Goal: Task Accomplishment & Management: Complete application form

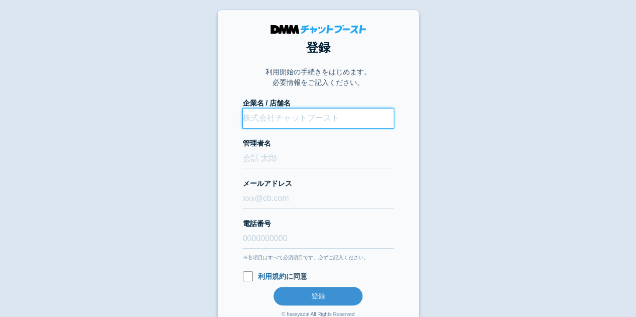
click at [269, 122] on input "企業名 / 店舗名" at bounding box center [318, 119] width 151 height 20
type input "株式会社CiiK"
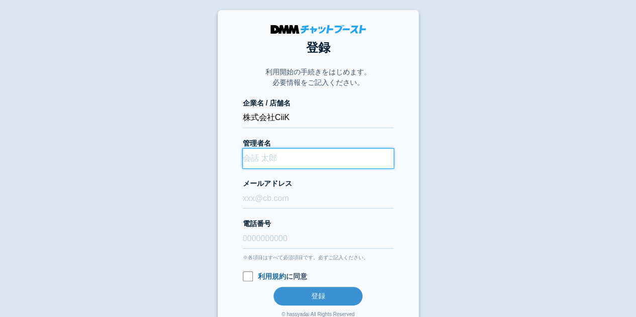
click at [278, 161] on input "管理者名" at bounding box center [318, 159] width 151 height 20
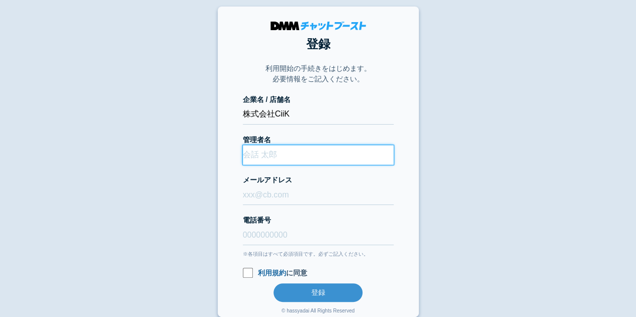
scroll to position [3, 0]
click at [255, 157] on input "管理者名" at bounding box center [318, 156] width 151 height 20
type input "宮﨑涼太"
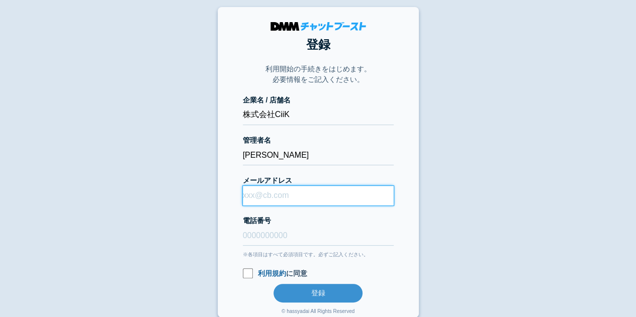
click at [266, 188] on input "メールアドレス" at bounding box center [318, 196] width 151 height 20
type input "support@ciik.tokyo"
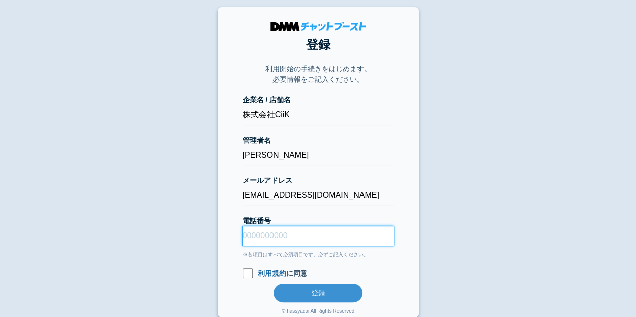
click at [309, 236] on input "電話番号" at bounding box center [318, 236] width 151 height 20
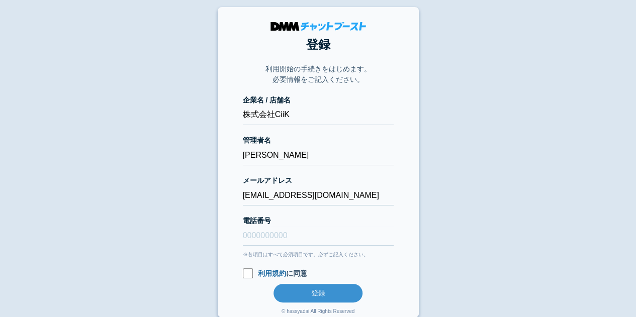
click at [204, 200] on body "登録 利用開始の手続きをはじめます。 必要情報をご記入ください。 企業名 / 店舗名 株式会社CiiK 管理者名 宮﨑涼太 メールアドレス support@c…" at bounding box center [318, 162] width 636 height 310
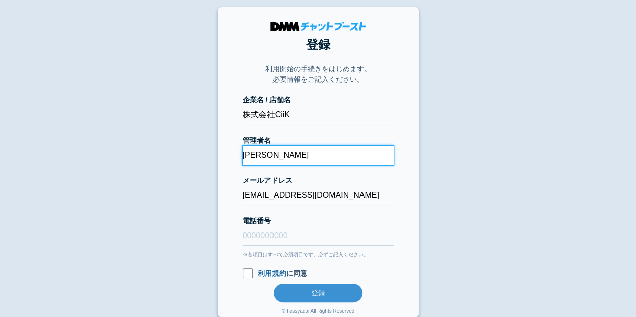
drag, startPoint x: 284, startPoint y: 157, endPoint x: 245, endPoint y: 158, distance: 39.2
click at [245, 158] on input "[PERSON_NAME]" at bounding box center [318, 156] width 151 height 20
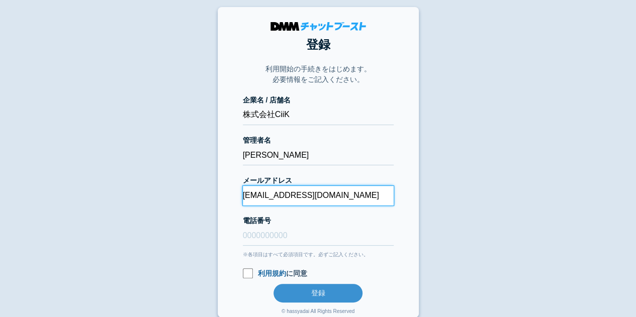
click at [272, 193] on input "support@ciik.tokyo" at bounding box center [318, 196] width 151 height 20
click at [272, 193] on input "メールアドレス" at bounding box center [318, 196] width 151 height 20
click at [285, 190] on input "tools" at bounding box center [318, 196] width 151 height 20
paste input "[EMAIL_ADDRESS][DOMAIN_NAME]"
type input "[EMAIL_ADDRESS][DOMAIN_NAME]"
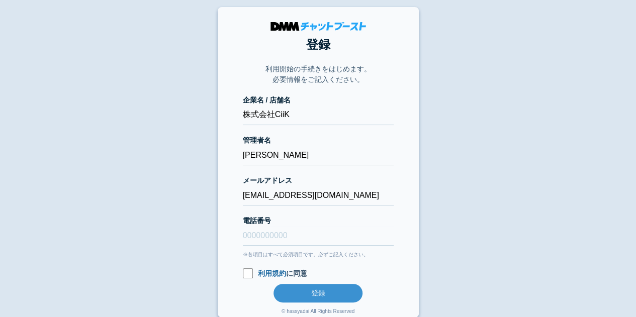
click at [208, 196] on body "登録 利用開始の手続きをはじめます。 必要情報をご記入ください。 企業名 / 店舗名 株式会社CiiK 管理者名 宮﨑涼太 メールアドレス support@t…" at bounding box center [318, 162] width 636 height 310
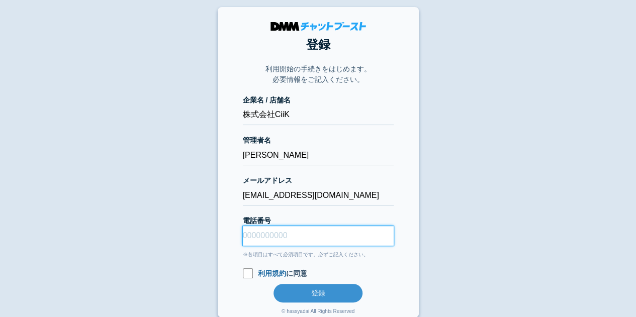
click at [254, 235] on input "電話番号" at bounding box center [318, 236] width 151 height 20
type input "08054035623"
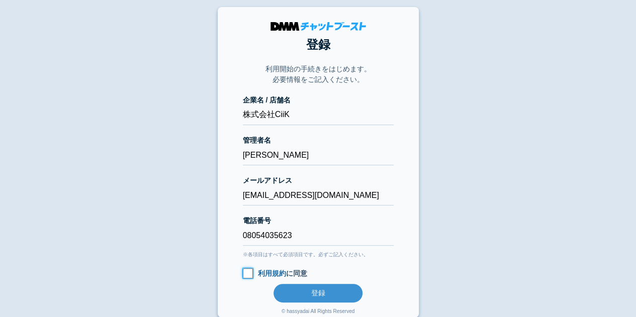
click at [245, 272] on input "利用規約 に同意" at bounding box center [248, 273] width 10 height 10
checkbox input "true"
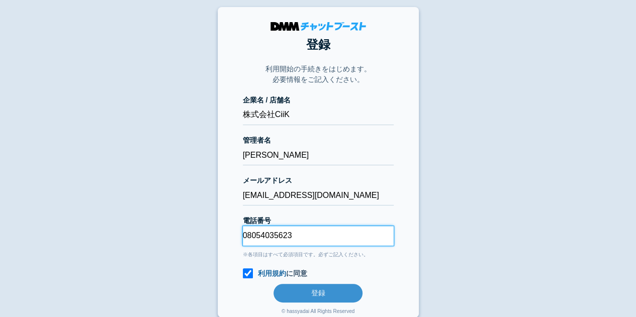
drag, startPoint x: 301, startPoint y: 237, endPoint x: 163, endPoint y: 243, distance: 138.8
click at [163, 243] on body "登録 利用開始の手続きをはじめます。 必要情報をご記入ください。 企業名 / 店舗名 株式会社CiiK 管理者名 宮﨑涼太 メールアドレス support@t…" at bounding box center [318, 162] width 636 height 310
click at [251, 235] on input "電話番号" at bounding box center [318, 236] width 151 height 20
type input "[PHONE_NUMBER]"
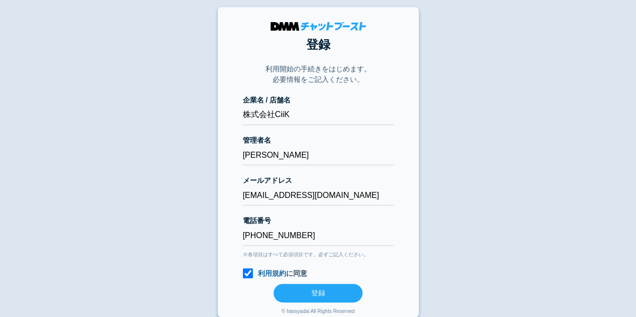
click at [302, 288] on button "登録" at bounding box center [317, 293] width 89 height 19
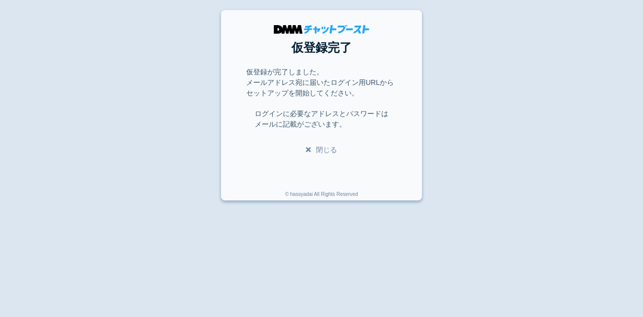
click at [325, 151] on link "閉じる" at bounding box center [321, 150] width 31 height 8
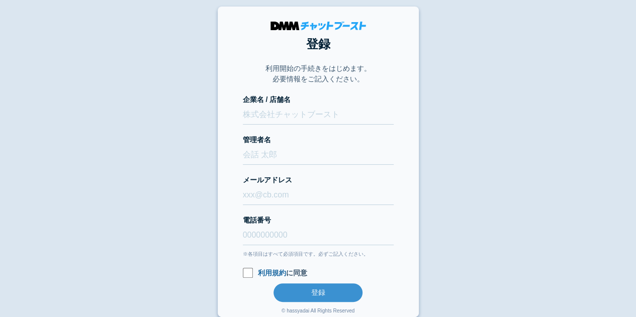
scroll to position [3, 0]
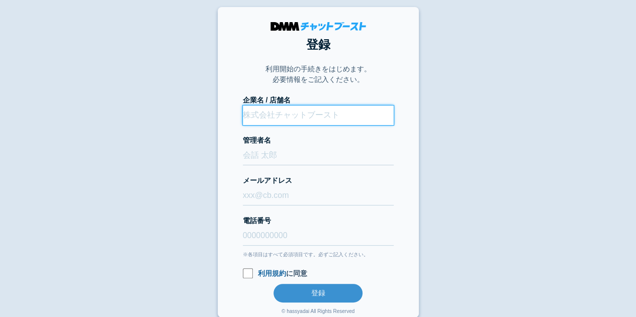
click at [271, 118] on input "企業名 / 店舗名" at bounding box center [318, 115] width 151 height 20
type input "株式会社CiiK"
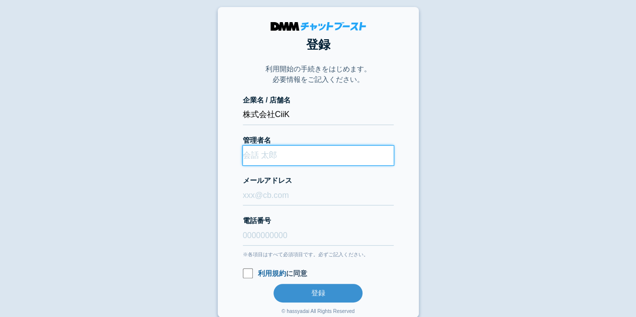
click at [272, 149] on input "管理者名" at bounding box center [318, 156] width 151 height 20
type input "[PERSON_NAME]"
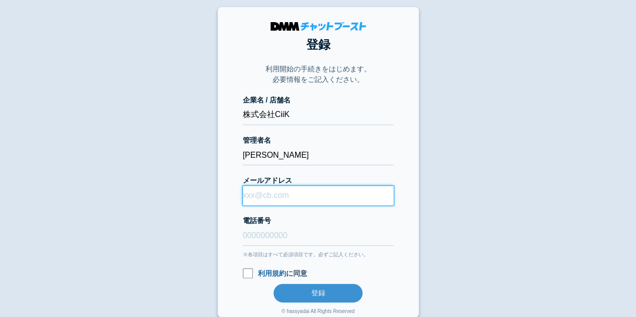
click at [259, 196] on input "メールアドレス" at bounding box center [318, 196] width 151 height 20
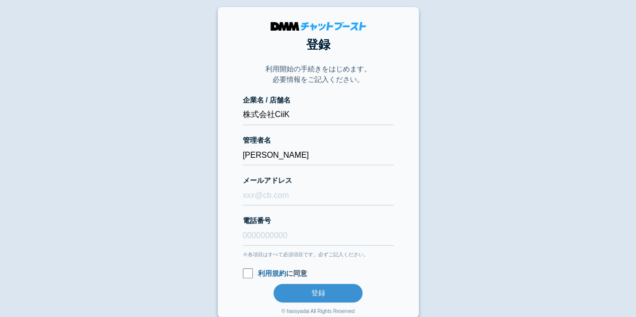
click at [202, 205] on body "登録 利用開始の手続きをはじめます。 必要情報をご記入ください。 企業名 / 店舗名 株式会社CiiK 管理者名 [PERSON_NAME] メールアドレス …" at bounding box center [318, 162] width 636 height 310
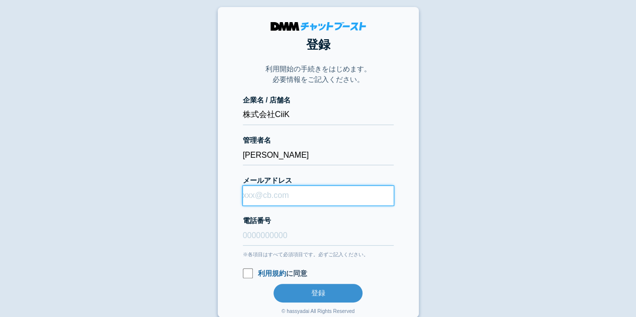
click at [260, 195] on input "メールアドレス" at bounding box center [318, 196] width 151 height 20
type input "[EMAIL_ADDRESS][DOMAIN_NAME]"
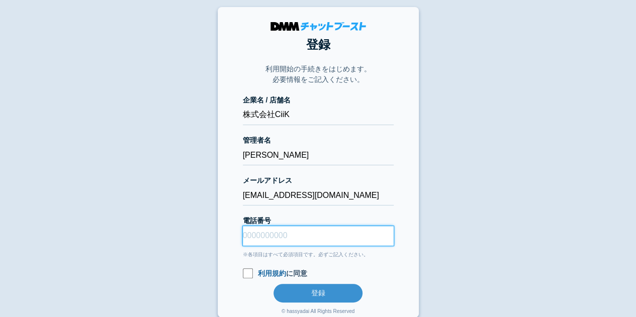
click at [265, 234] on input "電話番号" at bounding box center [318, 236] width 151 height 20
type input "[PHONE_NUMBER]"
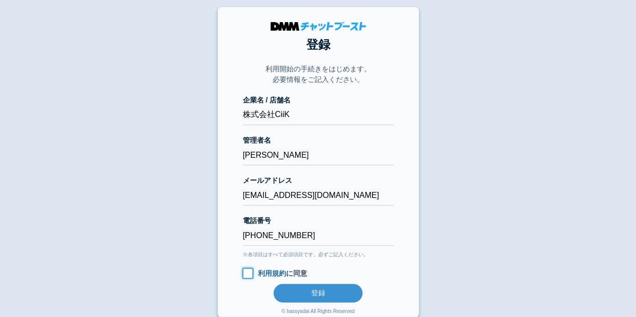
click at [249, 272] on input "利用規約 に同意" at bounding box center [248, 273] width 10 height 10
checkbox input "true"
click at [303, 293] on button "登録" at bounding box center [317, 293] width 89 height 19
